Goal: Obtain resource: Download file/media

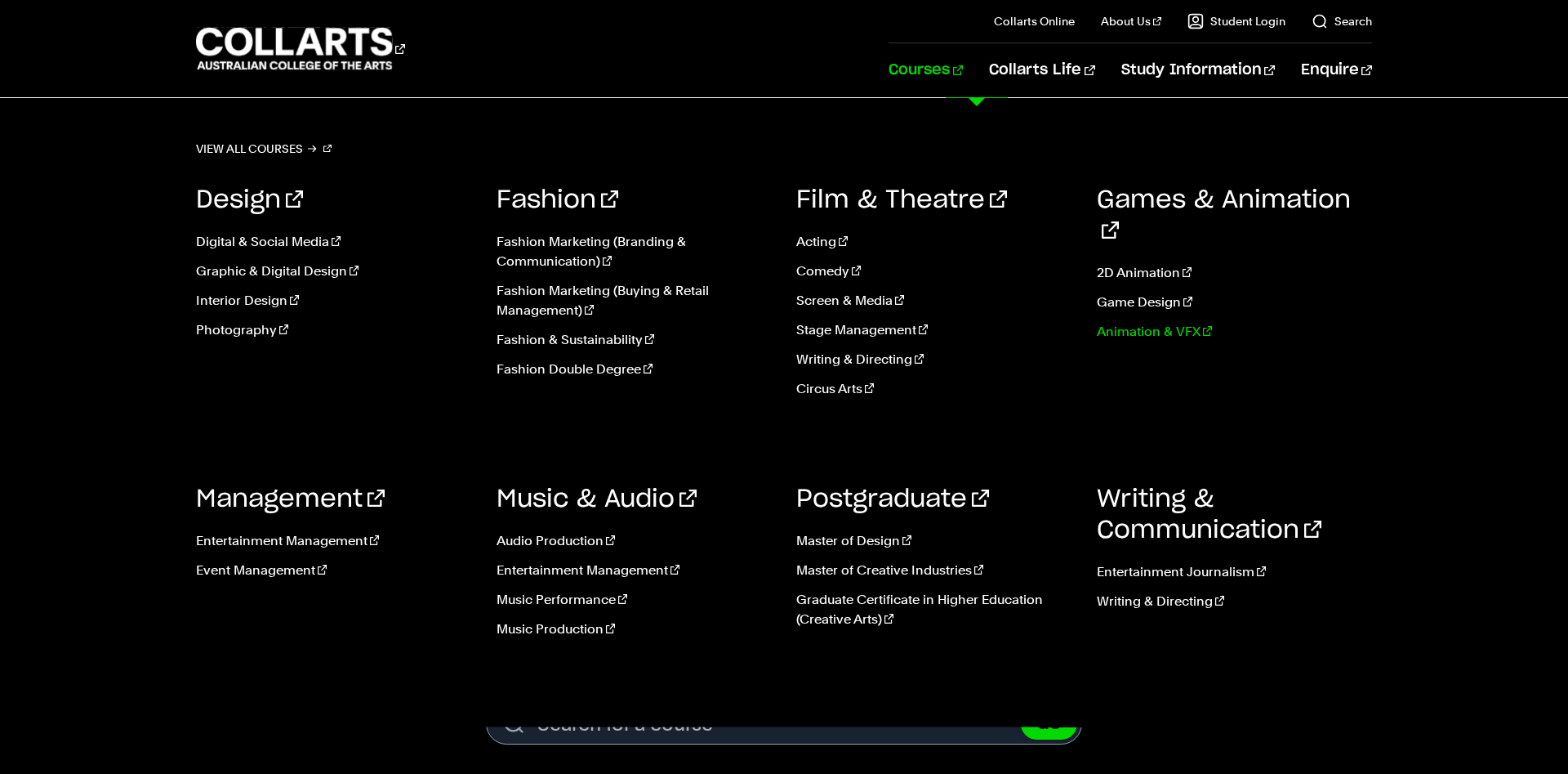
click at [1118, 322] on link "Animation & VFX" at bounding box center [1234, 331] width 276 height 19
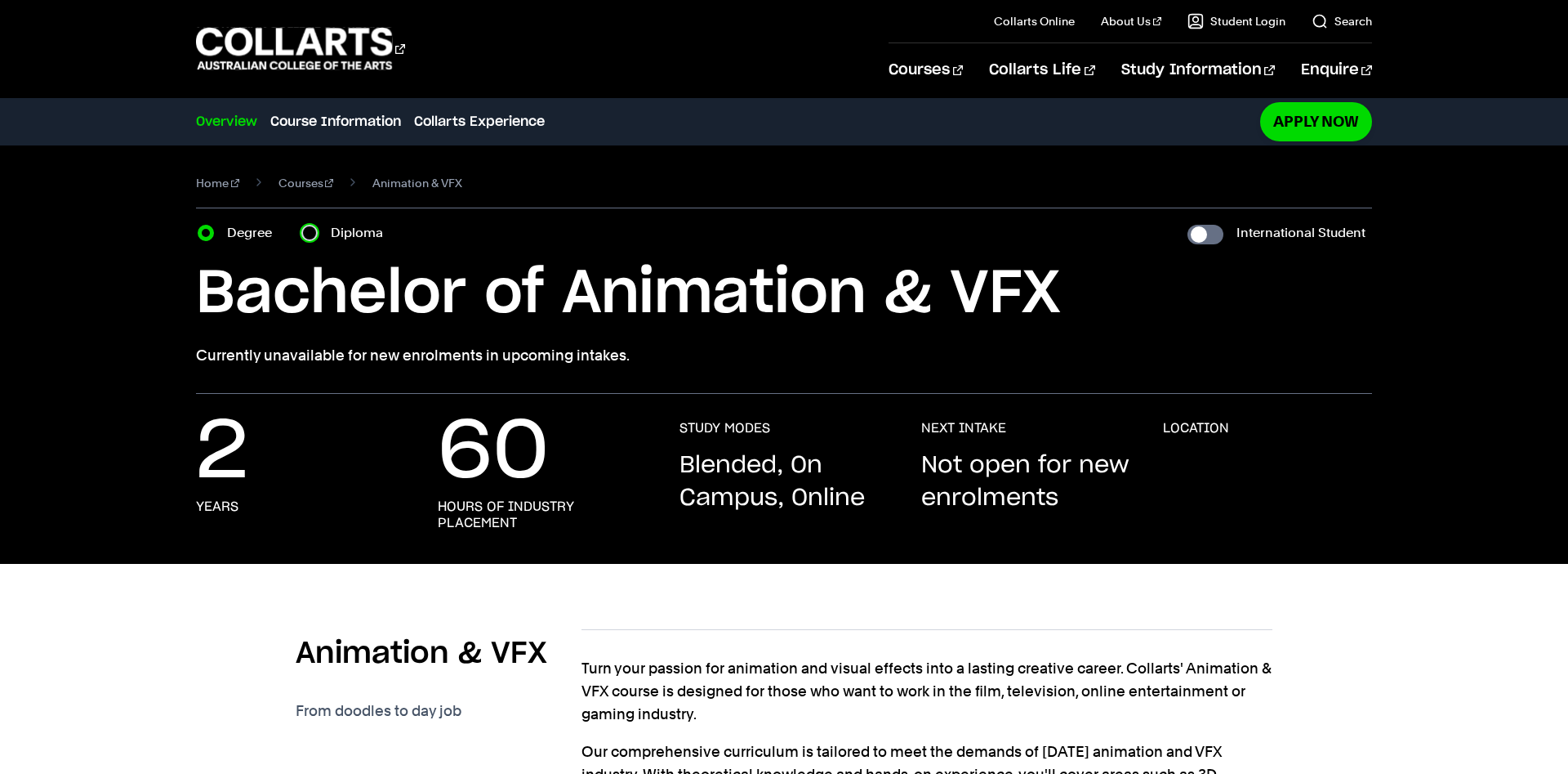
click at [311, 226] on input "Diploma" at bounding box center [310, 233] width 17 height 17
radio input "true"
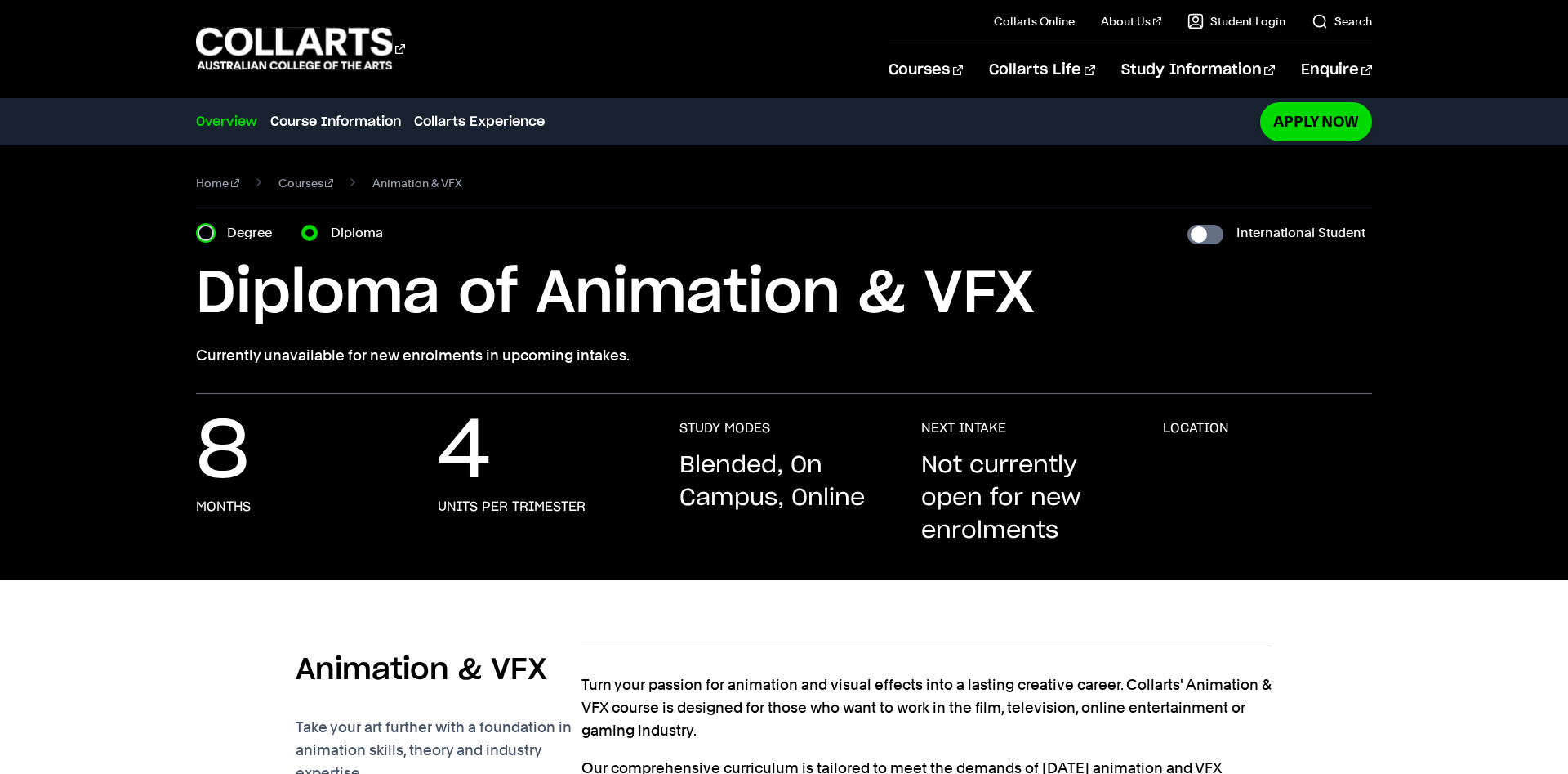
click at [206, 232] on input "Degree" at bounding box center [206, 233] width 17 height 17
radio input "true"
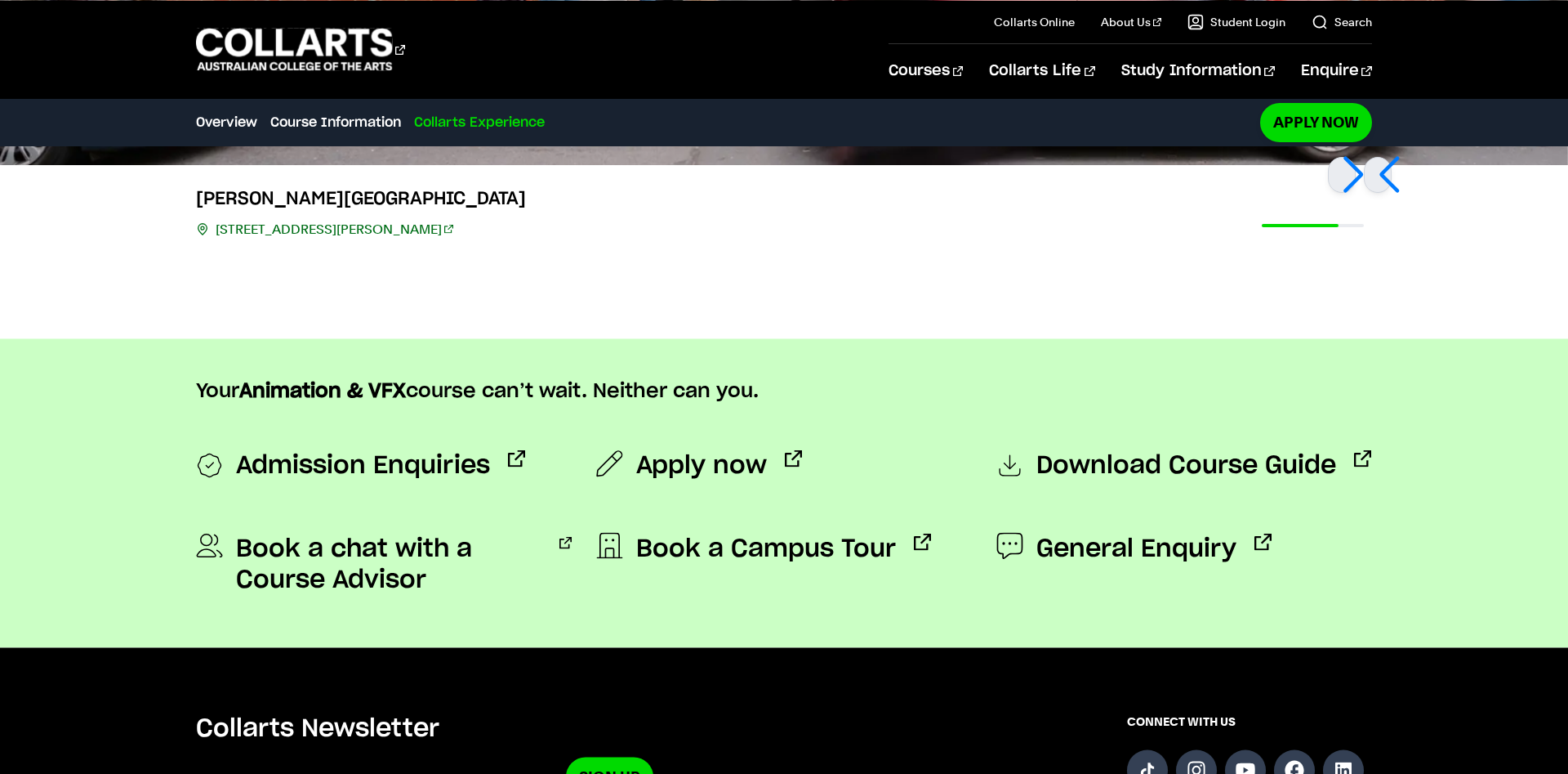
scroll to position [1877, 0]
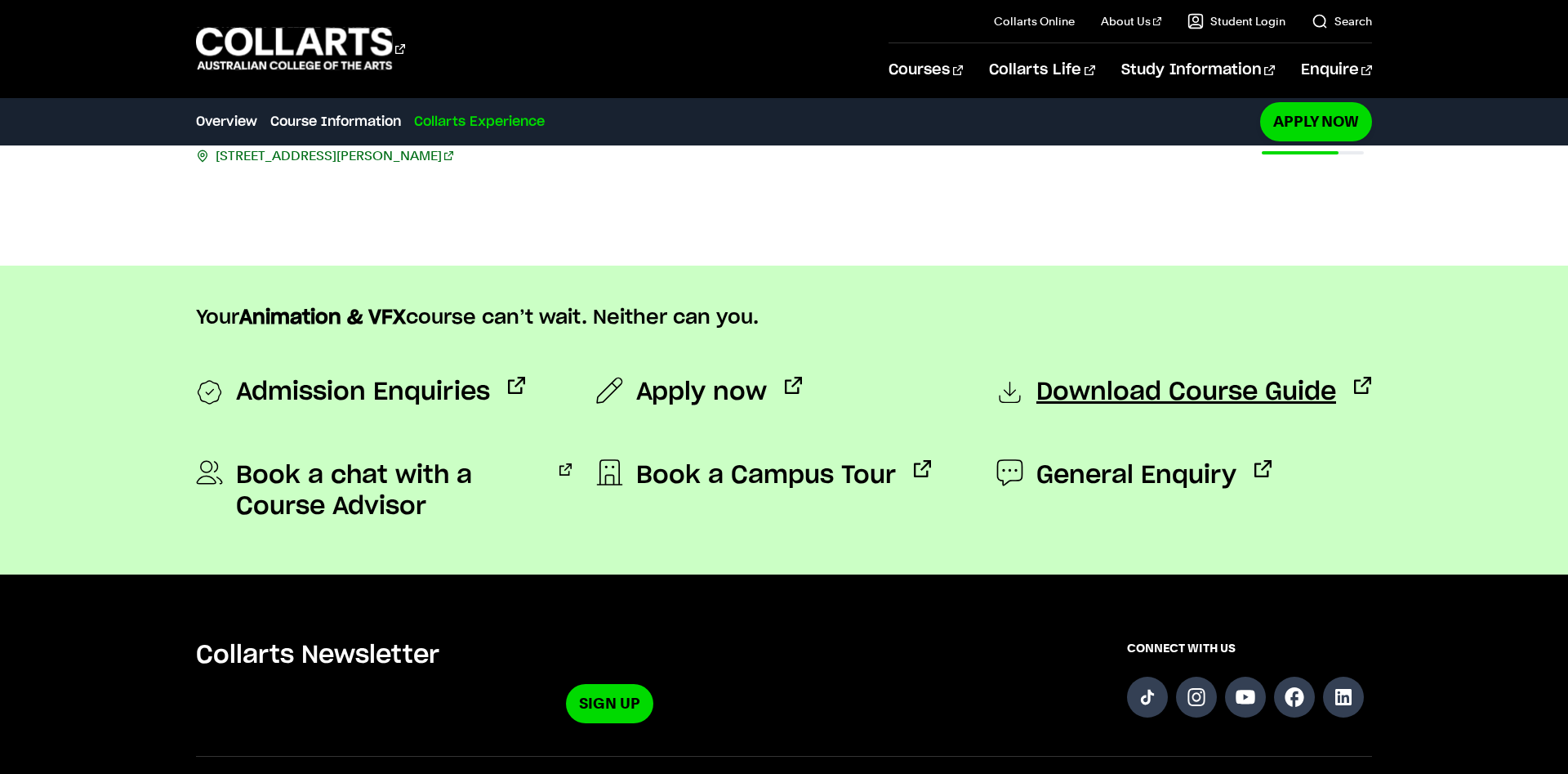
click at [1242, 399] on span "Download Course Guide" at bounding box center [1186, 392] width 300 height 32
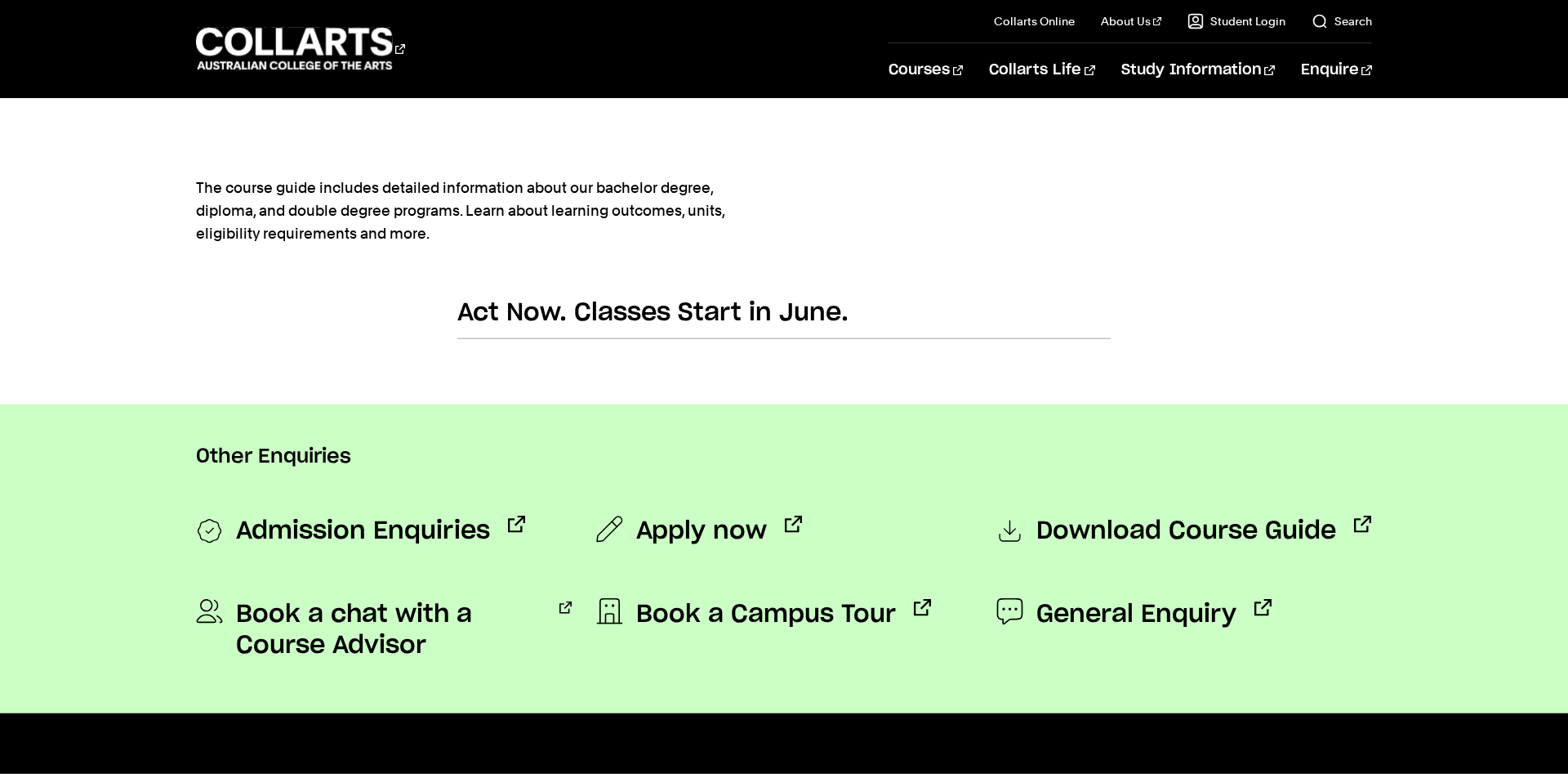
scroll to position [1083, 0]
